Goal: Task Accomplishment & Management: Complete application form

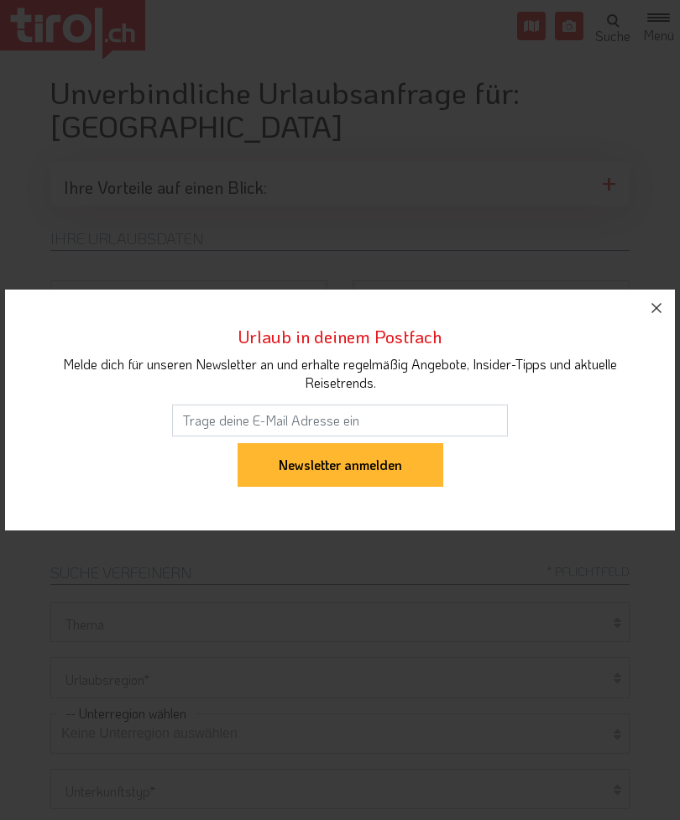
click at [654, 310] on icon "button" at bounding box center [656, 308] width 10 height 10
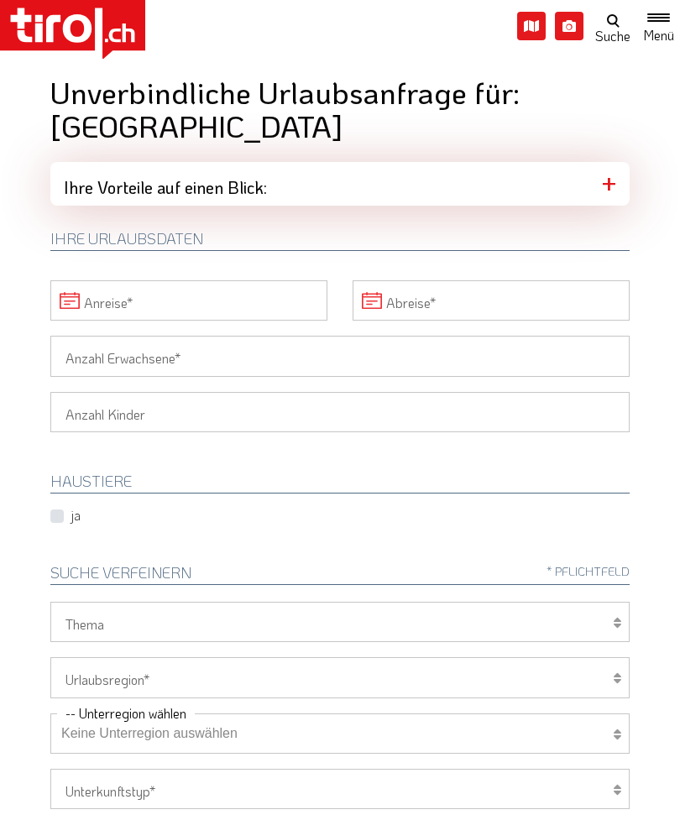
click at [180, 280] on input "Anreise" at bounding box center [188, 300] width 277 height 40
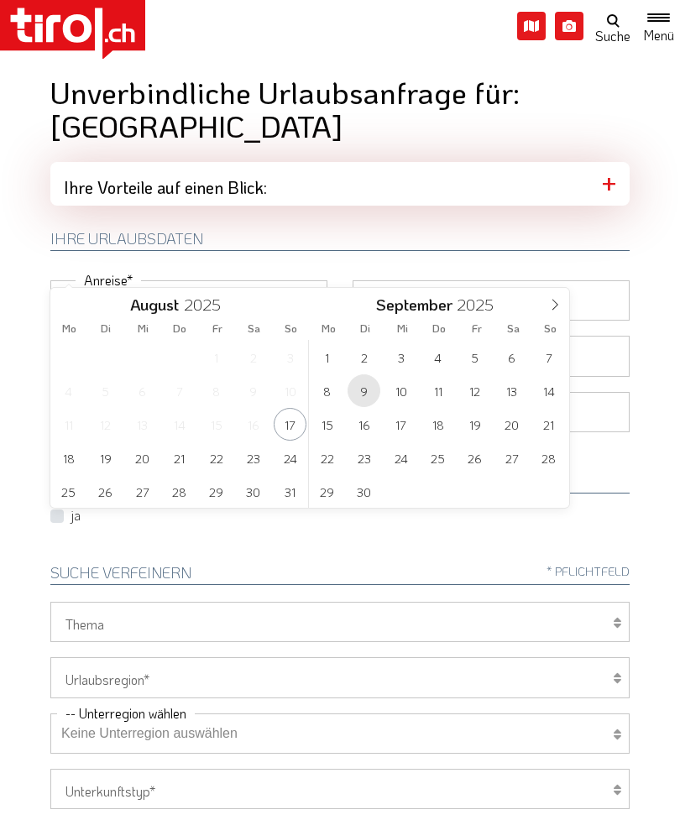
click at [366, 404] on span "9" at bounding box center [363, 390] width 33 height 33
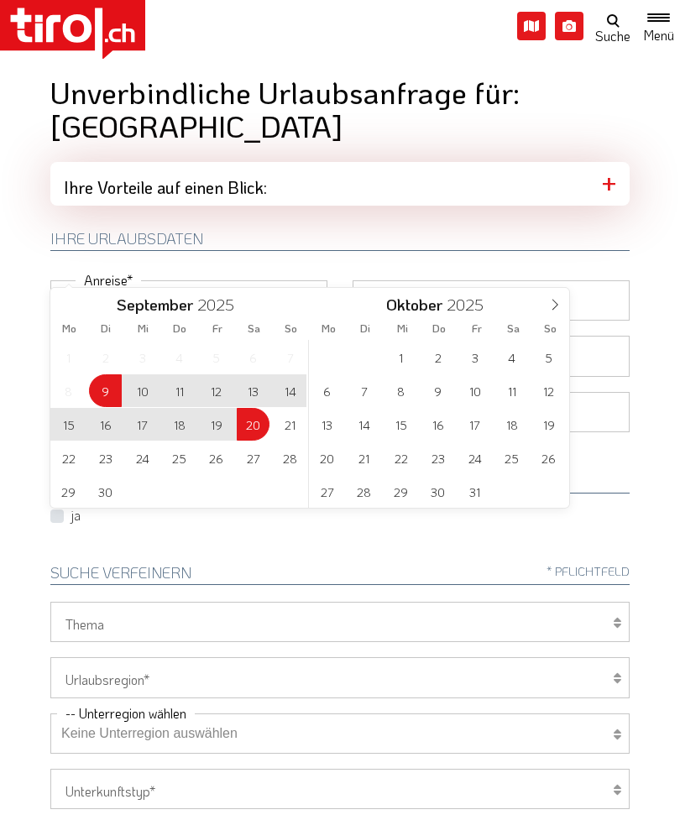
click at [261, 430] on span "20" at bounding box center [253, 424] width 33 height 33
type input "[DATE]"
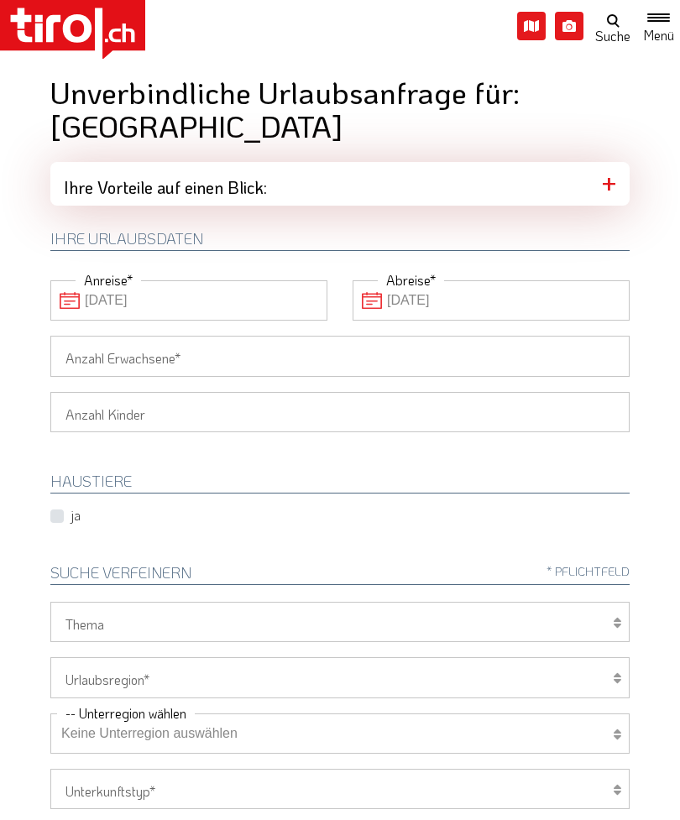
click at [273, 336] on input "Anzahl Erwachsene" at bounding box center [339, 356] width 579 height 40
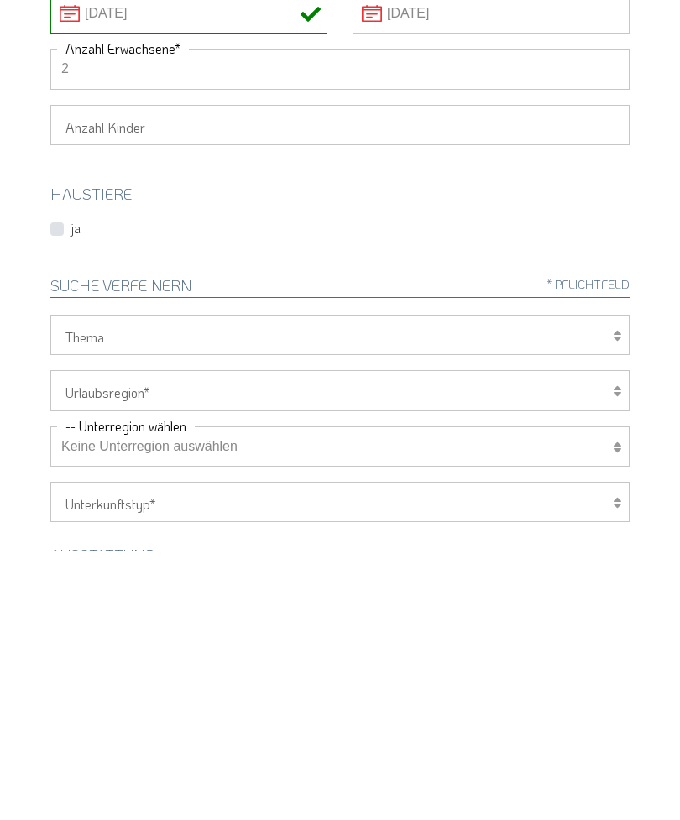
scroll to position [21, 0]
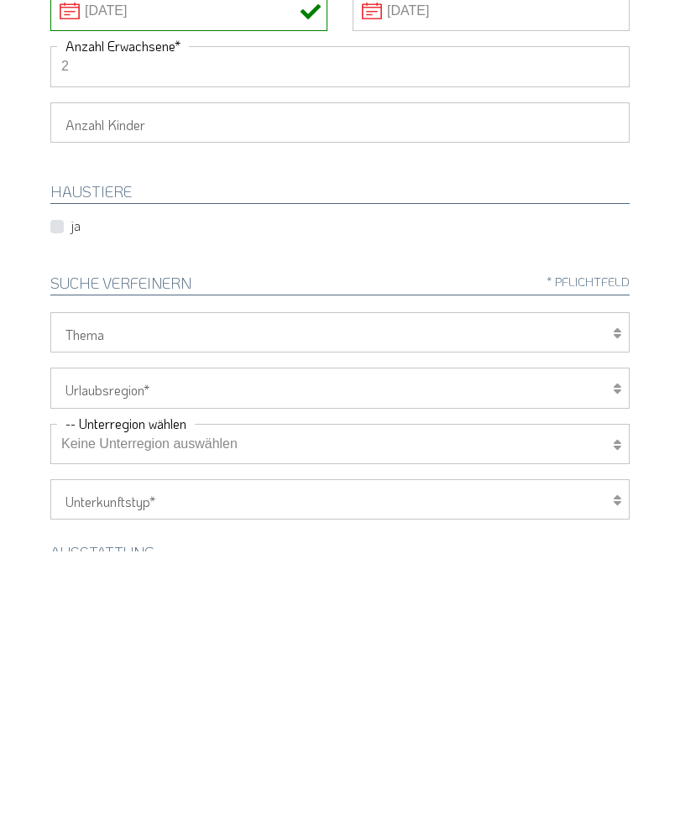
type input "2"
click at [612, 748] on select "Hotel 1-3 Sterne Hotel 4-5 Sterne Ferienwohnung Chalet/Ferienhaus Bauernhöfe" at bounding box center [339, 768] width 579 height 40
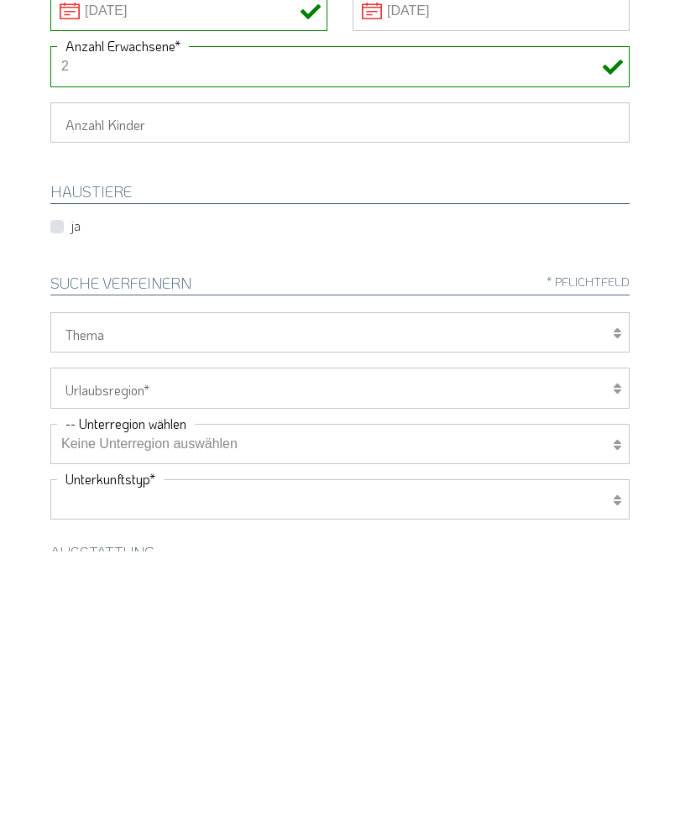
scroll to position [290, 0]
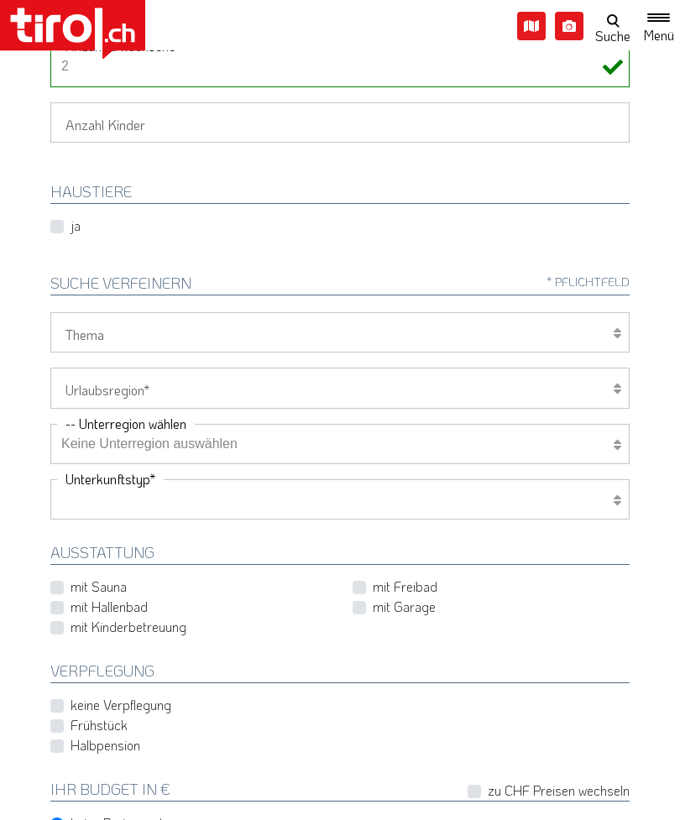
select select "1_4-5"
click at [70, 716] on label "Frühstück" at bounding box center [98, 725] width 57 height 18
click at [62, 720] on input "Frühstück" at bounding box center [343, 725] width 579 height 11
checkbox input "true"
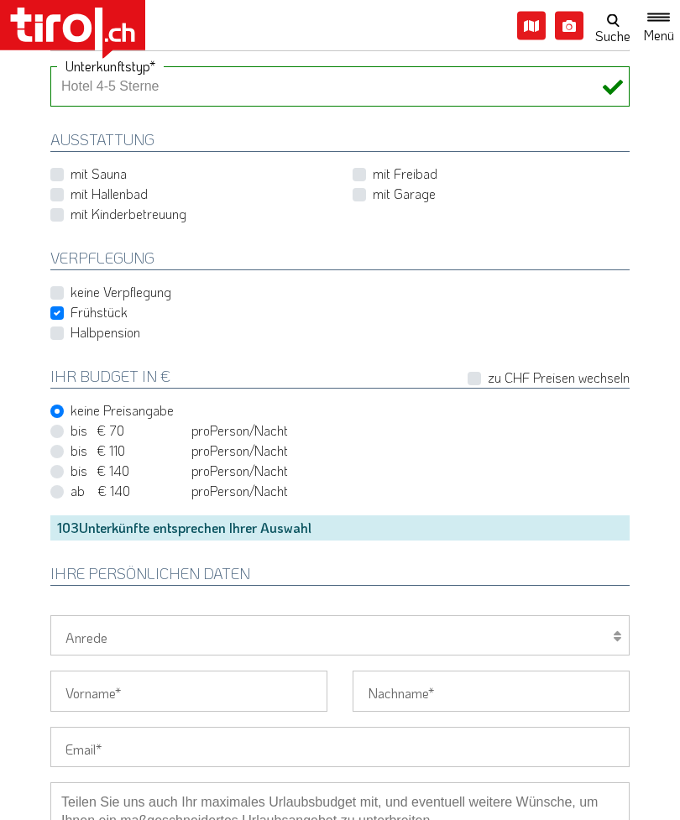
scroll to position [702, 0]
click at [400, 515] on div "103 Unterkünfte entsprechen Ihrer Auswahl" at bounding box center [339, 527] width 579 height 25
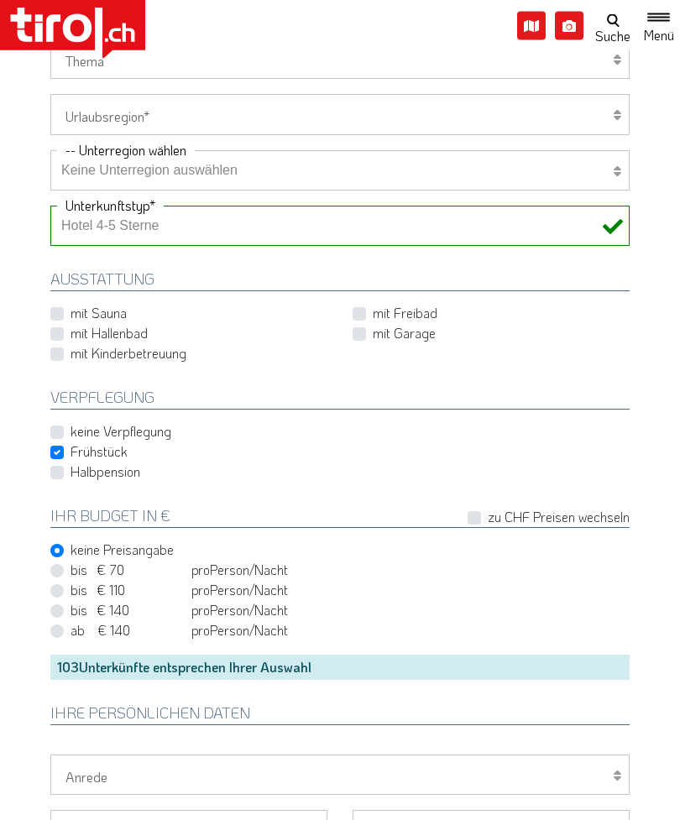
scroll to position [563, 0]
click at [202, 655] on div "103 Unterkünfte entsprechen Ihrer Auswahl" at bounding box center [339, 667] width 579 height 25
click at [177, 655] on div "103 Unterkünfte entsprechen Ihrer Auswahl" at bounding box center [339, 667] width 579 height 25
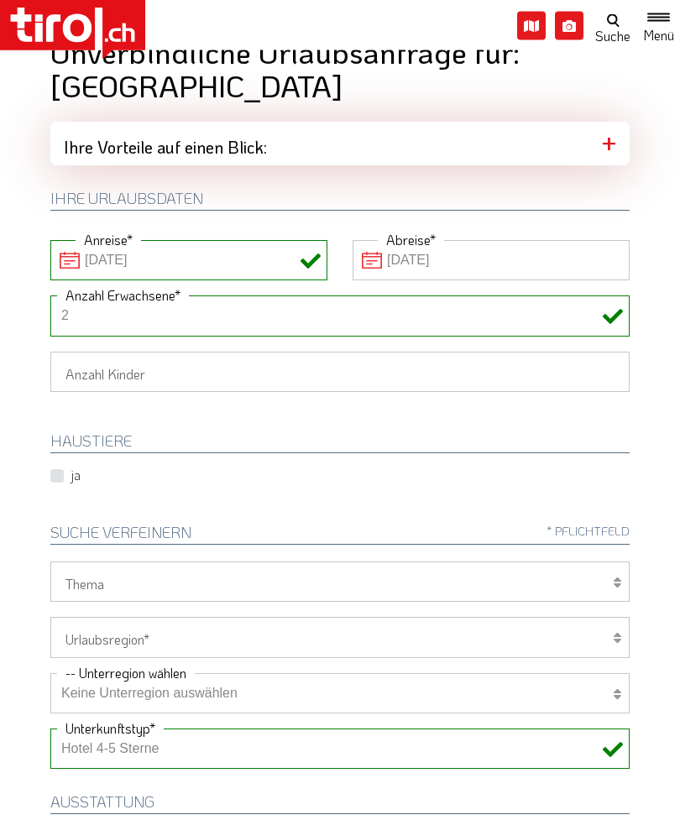
scroll to position [0, 0]
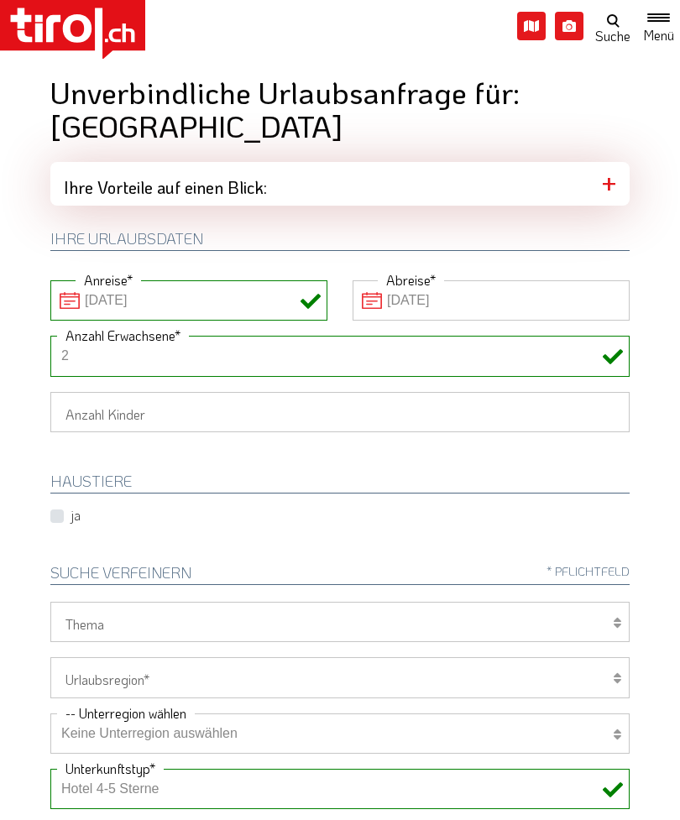
click at [611, 162] on div "Ihre Vorteile auf einen Blick:" at bounding box center [339, 184] width 579 height 44
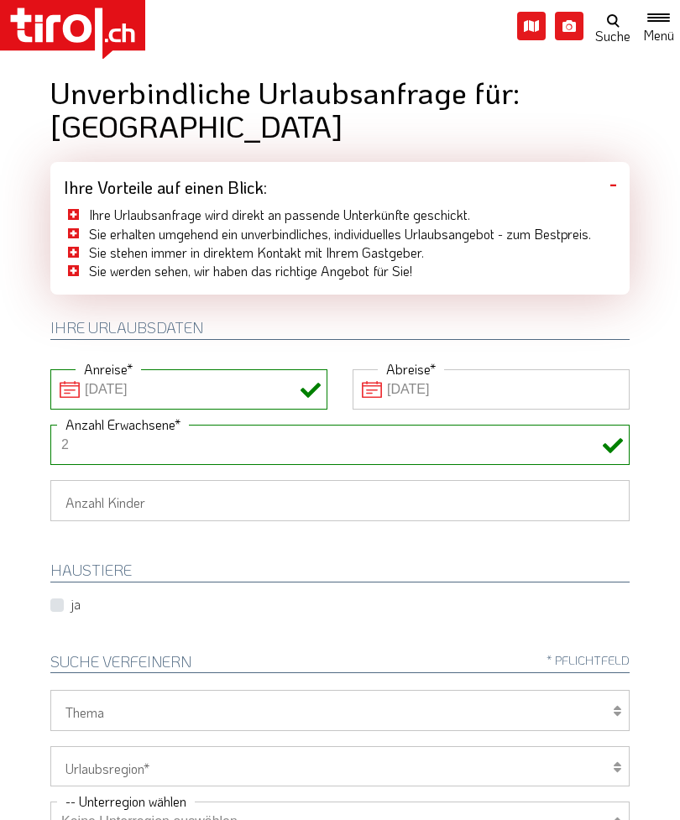
click at [608, 162] on div "Ihre Vorteile auf einen Blick:" at bounding box center [339, 184] width 579 height 44
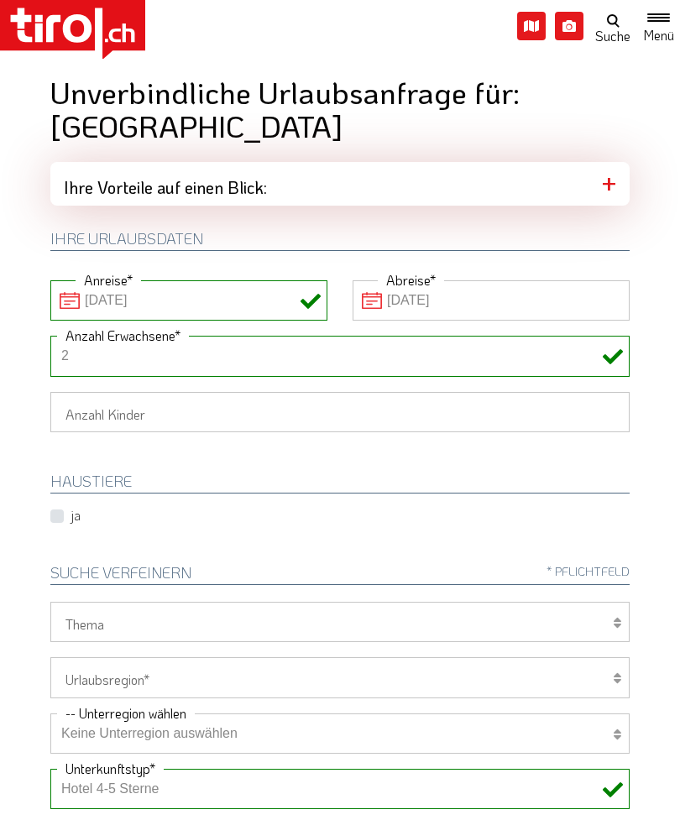
click at [612, 602] on select "Wellness Mountainbiken/Radfahren Familie Wandern Sport Skifahren Motorrad Golf" at bounding box center [339, 622] width 579 height 40
select select "7398"
click at [611, 657] on select "[GEOGRAPHIC_DATA]/Nordtirol Osttirol [GEOGRAPHIC_DATA] Tirols Nachbarn" at bounding box center [339, 677] width 579 height 40
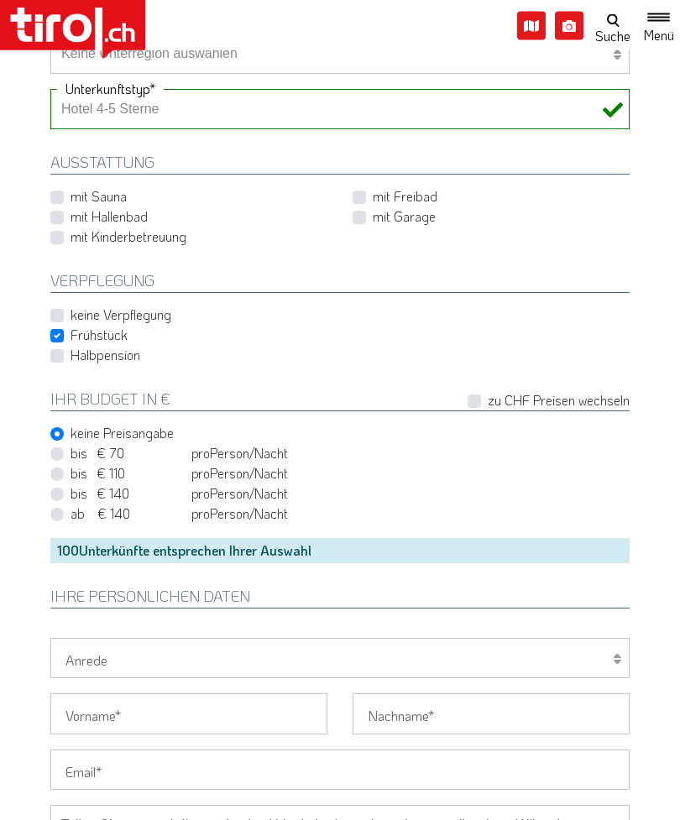
scroll to position [680, 0]
click at [191, 693] on input "Vorname" at bounding box center [188, 713] width 277 height 40
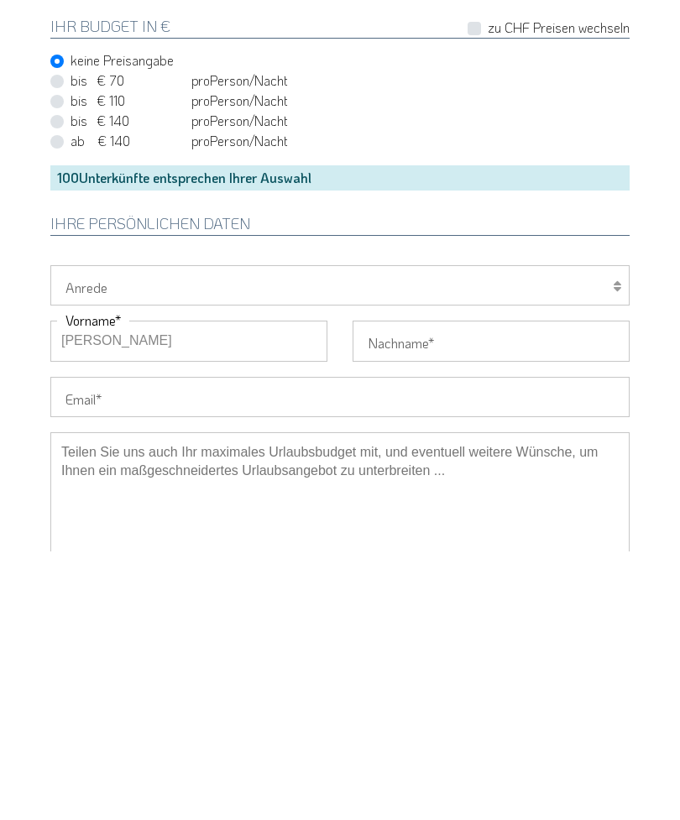
type input "[PERSON_NAME]"
click at [475, 589] on input "Nachname" at bounding box center [490, 609] width 277 height 40
type input "[PERSON_NAME]"
click at [159, 645] on input "Email" at bounding box center [339, 665] width 579 height 40
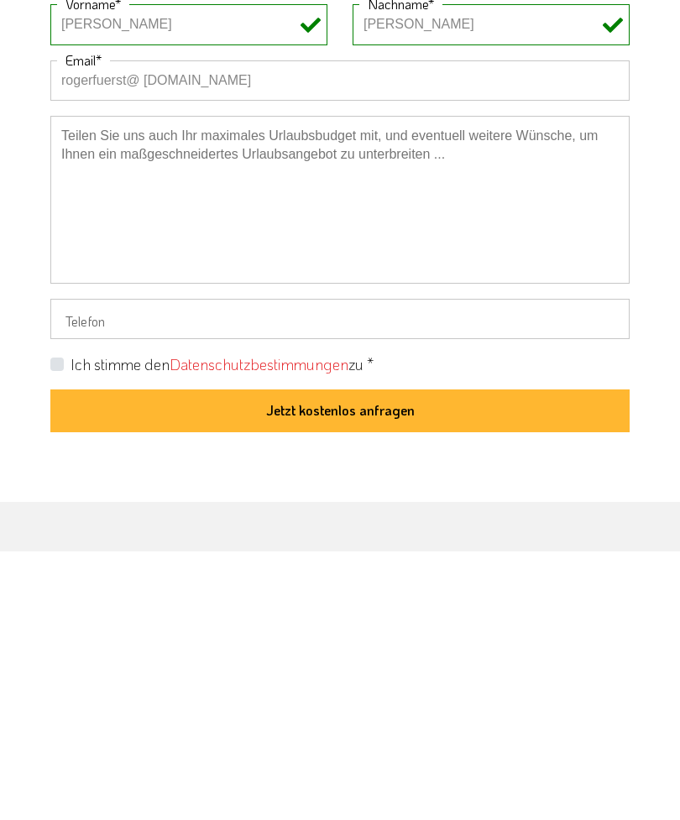
scroll to position [1101, 0]
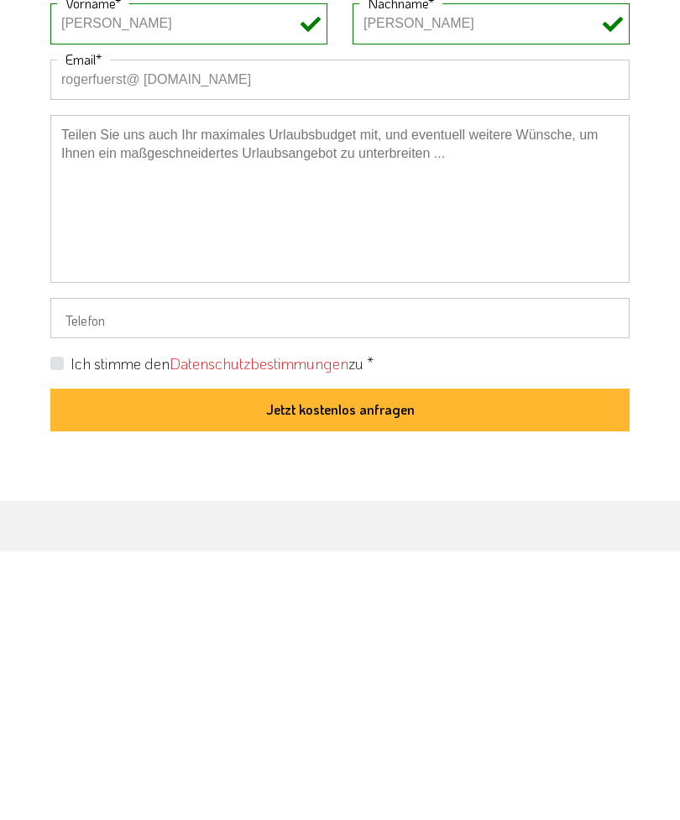
type input "rogerfuerst@ [DOMAIN_NAME]"
click at [353, 657] on button "Jetzt kostenlos anfragen" at bounding box center [339, 679] width 579 height 44
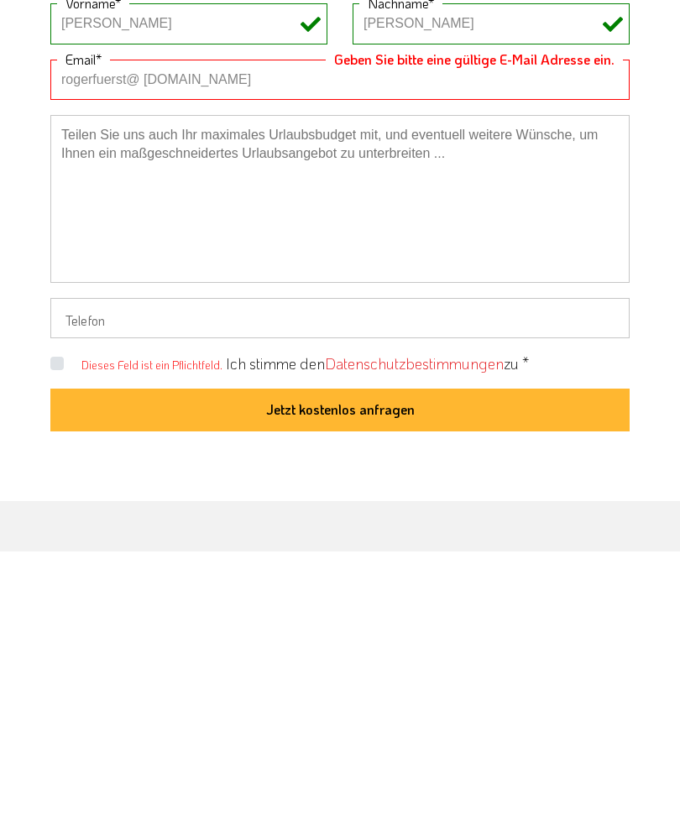
click at [226, 622] on label "Ich stimme den Datenschutzbestimmungen zu *" at bounding box center [377, 632] width 303 height 21
click at [55, 626] on input "Dieses Feld ist ein Pflichtfeld." at bounding box center [343, 631] width 579 height 11
checkbox input "true"
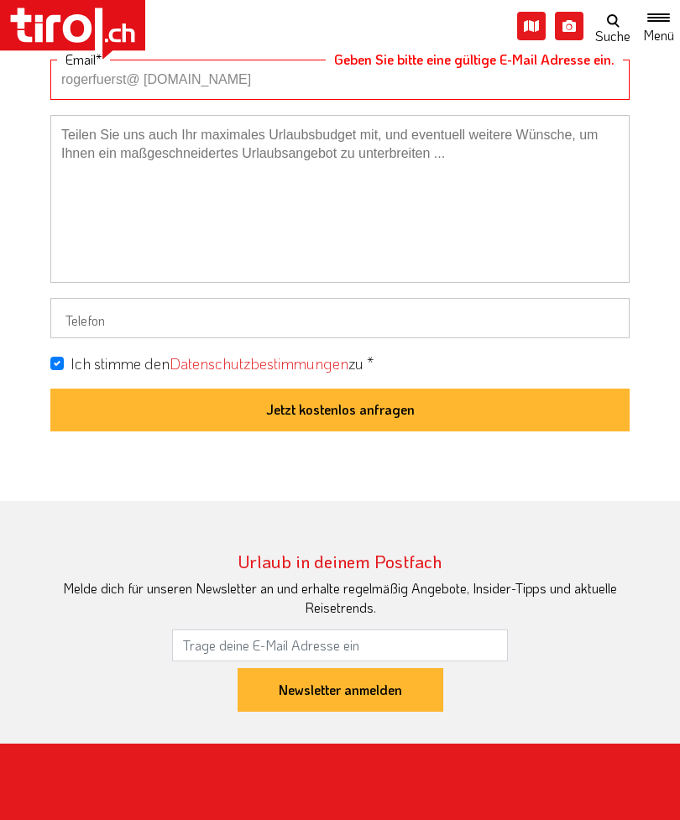
click at [363, 389] on button "Jetzt kostenlos anfragen" at bounding box center [339, 411] width 579 height 44
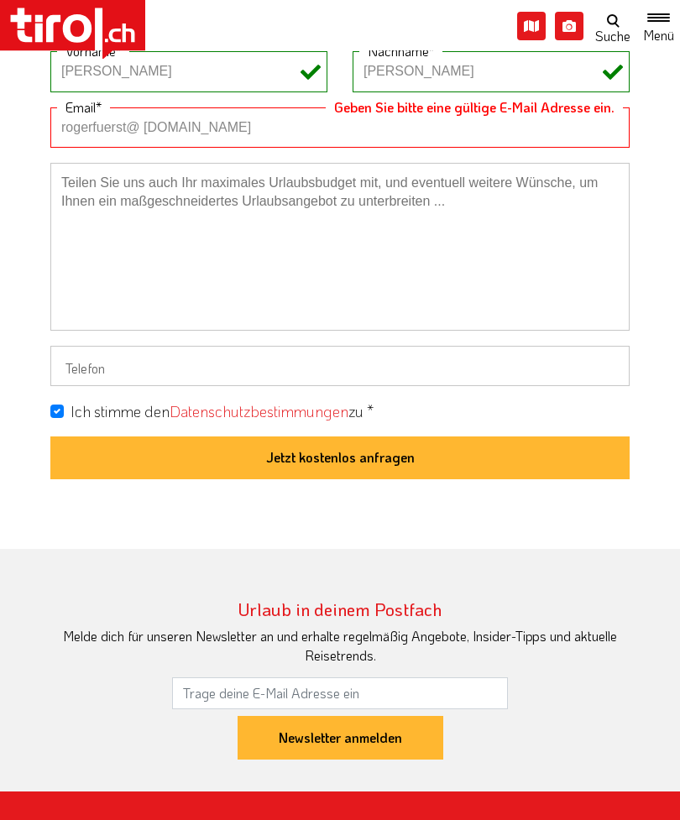
scroll to position [1289, 0]
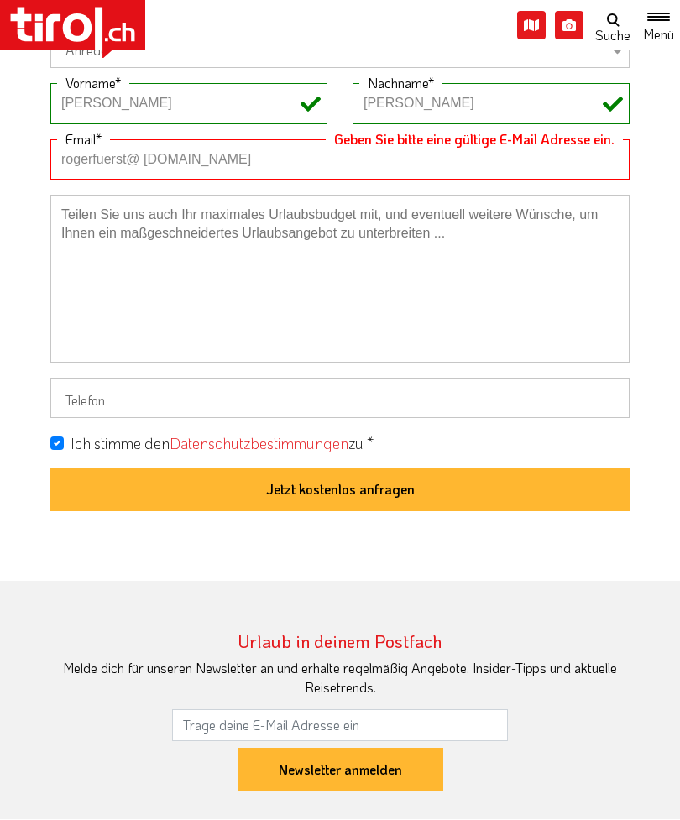
click at [248, 140] on input "rogerfuerst@ [DOMAIN_NAME]" at bounding box center [339, 160] width 579 height 40
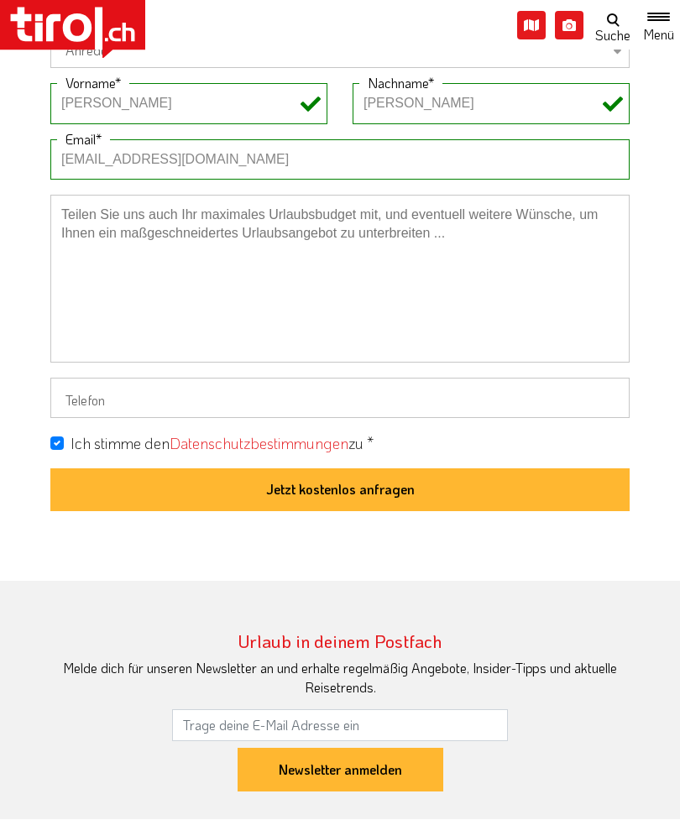
type input "[EMAIL_ADDRESS][DOMAIN_NAME]"
click at [401, 469] on button "Jetzt kostenlos anfragen" at bounding box center [339, 491] width 579 height 44
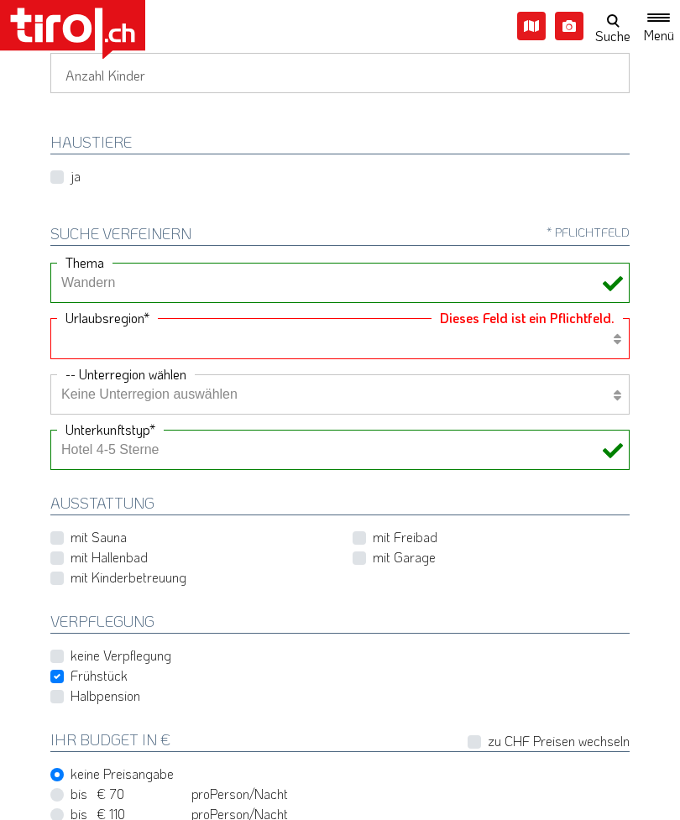
click at [623, 318] on select "[GEOGRAPHIC_DATA]/Nordtirol Osttirol [GEOGRAPHIC_DATA] Tirols Nachbarn" at bounding box center [339, 338] width 579 height 40
select select "7272"
click at [610, 374] on select "Keine Unterregion auswählen Achensee Alpbachtal & Tiroler Seenland [GEOGRAPHIC_…" at bounding box center [339, 394] width 579 height 40
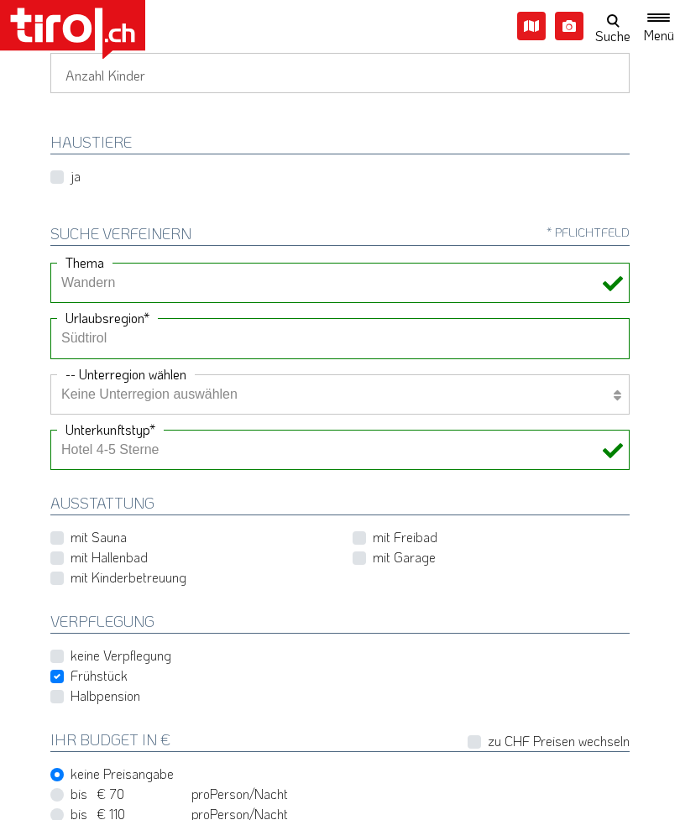
select select "7173"
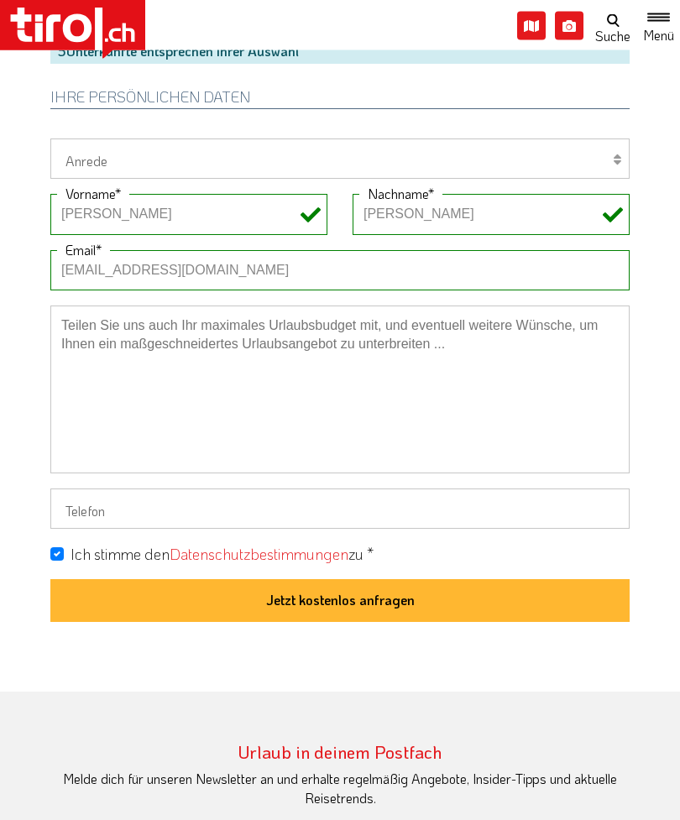
scroll to position [1180, 0]
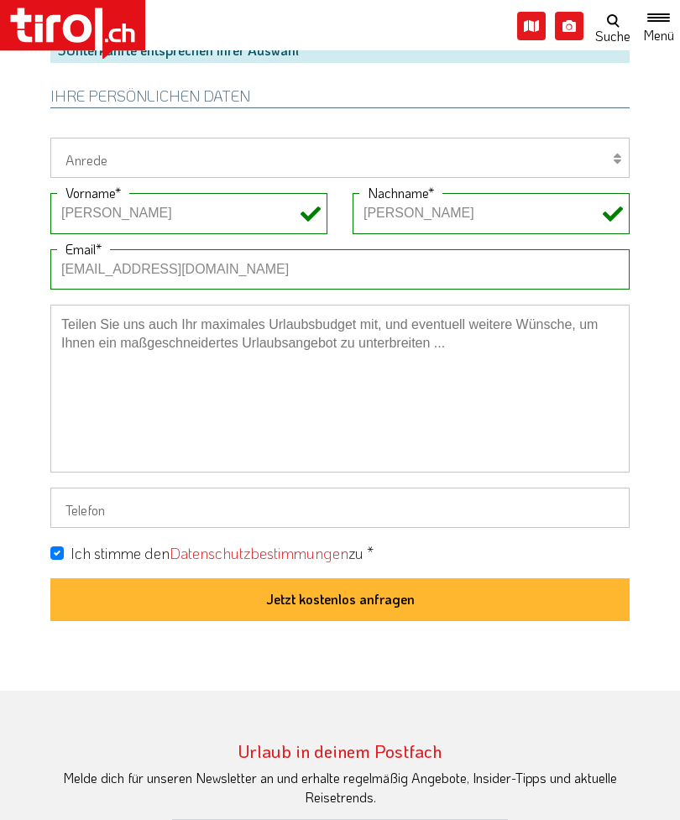
click at [364, 578] on button "Jetzt kostenlos anfragen" at bounding box center [339, 600] width 579 height 44
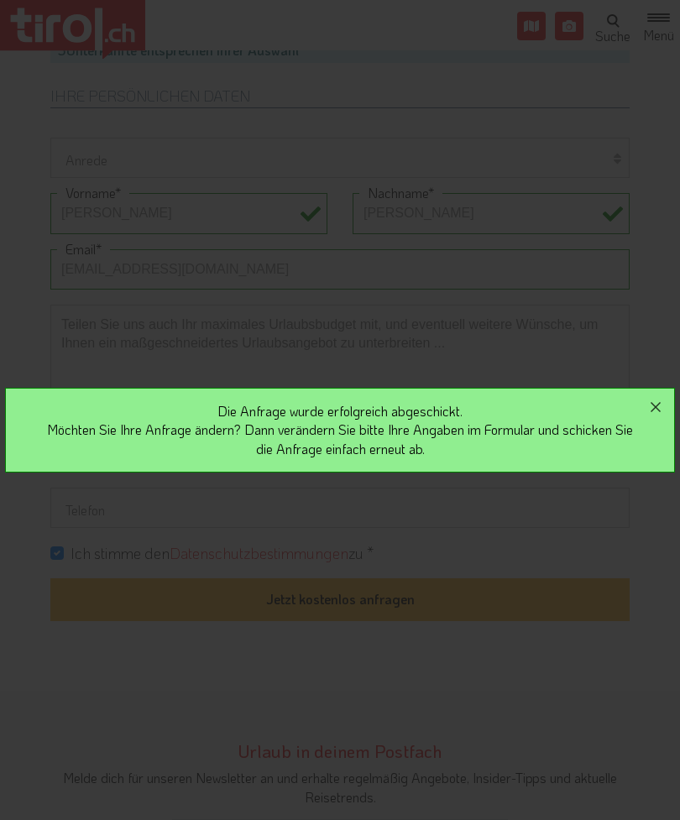
click at [669, 425] on button "button" at bounding box center [655, 407] width 37 height 37
